Goal: Task Accomplishment & Management: Use online tool/utility

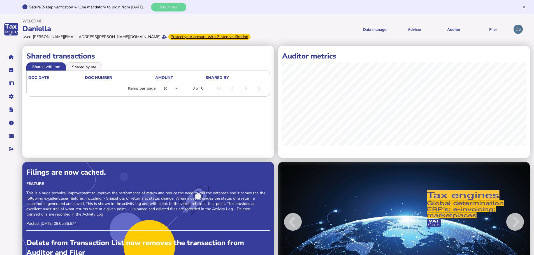
click at [265, 31] on div "Daniella" at bounding box center [143, 29] width 243 height 10
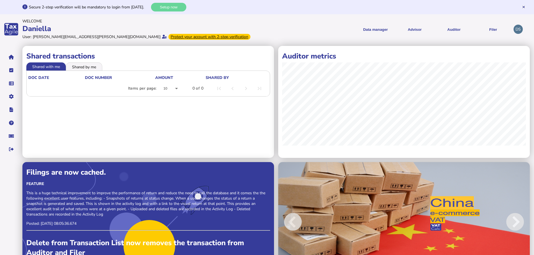
click at [253, 35] on div "User: [PERSON_NAME][EMAIL_ADDRESS][PERSON_NAME][DOMAIN_NAME] Protect your accou…" at bounding box center [143, 37] width 243 height 7
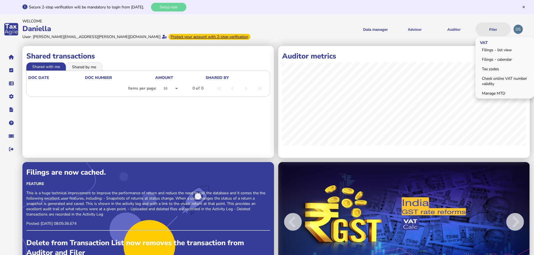
click at [491, 28] on button "Filer" at bounding box center [493, 29] width 35 height 14
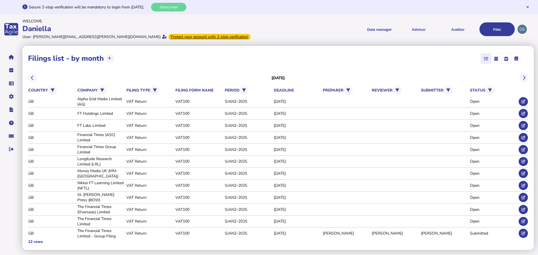
click at [312, 54] on div "**********" at bounding box center [278, 59] width 500 height 14
click at [522, 103] on icon at bounding box center [524, 102] width 4 height 4
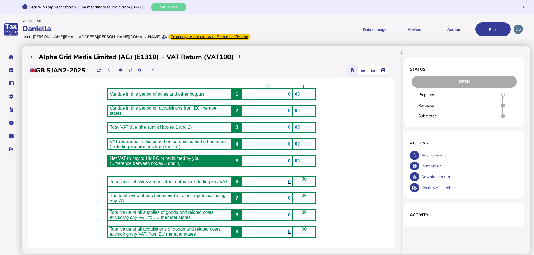
click at [227, 33] on div "Daniella" at bounding box center [143, 29] width 243 height 10
click at [33, 60] on button at bounding box center [32, 56] width 9 height 9
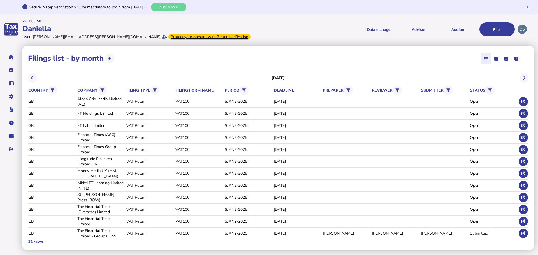
click at [176, 37] on div "User: [PERSON_NAME][EMAIL_ADDRESS][PERSON_NAME][DOMAIN_NAME] Protect your accou…" at bounding box center [144, 37] width 245 height 7
click at [212, 61] on div "**********" at bounding box center [278, 59] width 500 height 14
click at [246, 26] on div "Daniella" at bounding box center [144, 29] width 245 height 10
click at [256, 34] on div "User: [PERSON_NAME][EMAIL_ADDRESS][PERSON_NAME][DOMAIN_NAME] Protect your accou…" at bounding box center [144, 37] width 245 height 7
click at [255, 34] on div "User: [PERSON_NAME][EMAIL_ADDRESS][PERSON_NAME][DOMAIN_NAME] Protect your accou…" at bounding box center [144, 37] width 245 height 7
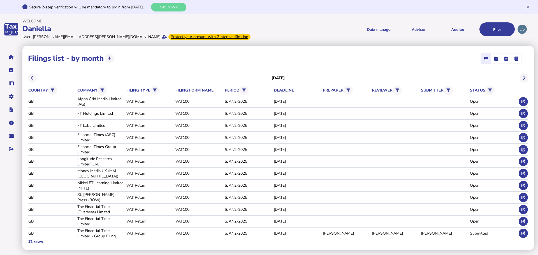
click at [255, 34] on div "User: [PERSON_NAME][EMAIL_ADDRESS][PERSON_NAME][DOMAIN_NAME] Protect your accou…" at bounding box center [144, 37] width 245 height 7
click at [229, 28] on div "Daniella" at bounding box center [144, 29] width 245 height 10
drag, startPoint x: 231, startPoint y: 29, endPoint x: 232, endPoint y: 24, distance: 5.0
click at [231, 29] on div "Daniella" at bounding box center [144, 29] width 245 height 10
